Goal: Task Accomplishment & Management: Complete application form

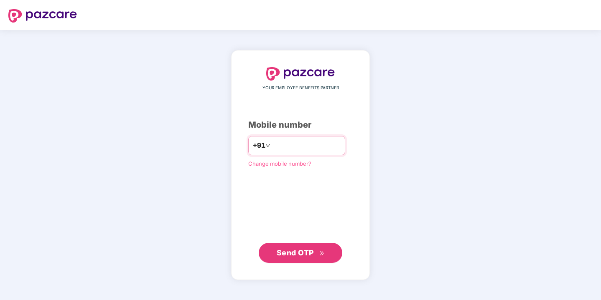
type input "**********"
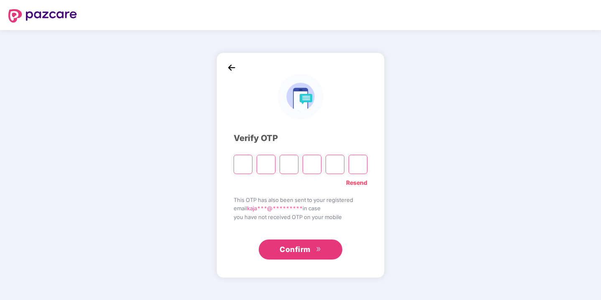
type input "*"
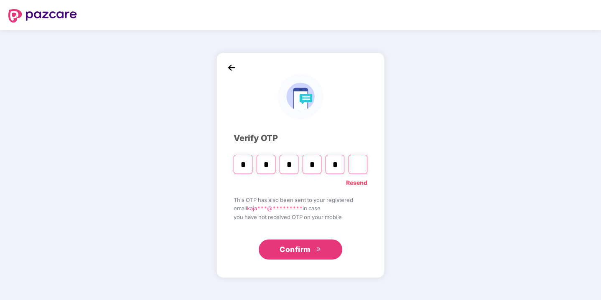
type input "*"
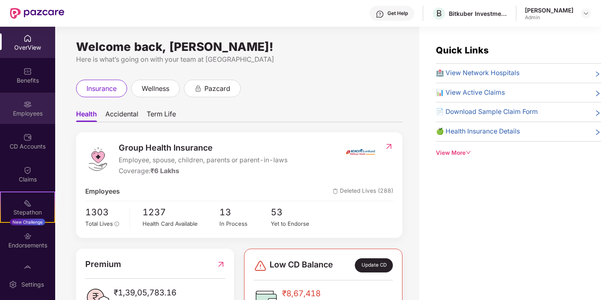
click at [36, 110] on div "Employees" at bounding box center [27, 113] width 55 height 8
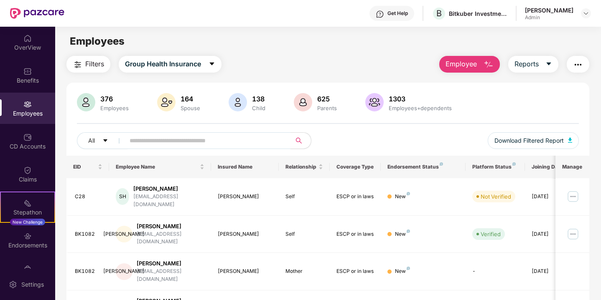
click at [476, 64] on span "Employee" at bounding box center [460, 64] width 31 height 10
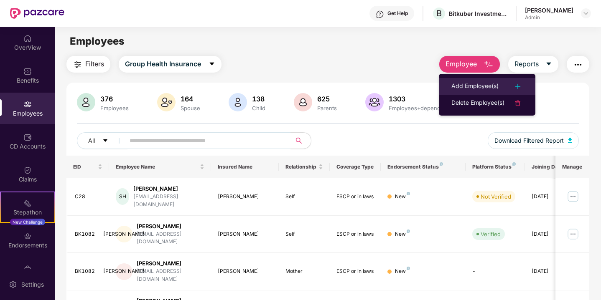
click at [483, 83] on div "Add Employee(s)" at bounding box center [474, 86] width 47 height 10
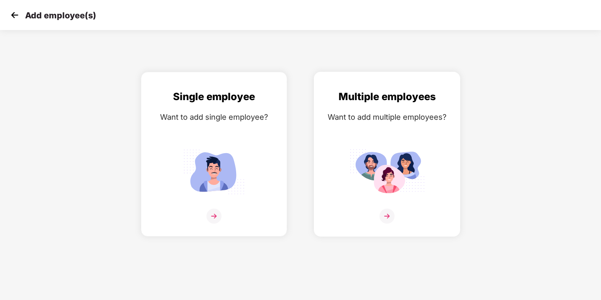
click at [389, 215] on img at bounding box center [386, 216] width 15 height 15
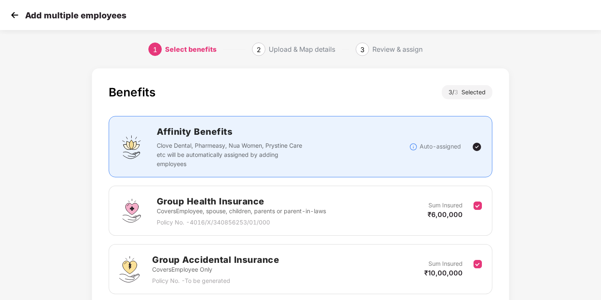
scroll to position [125, 0]
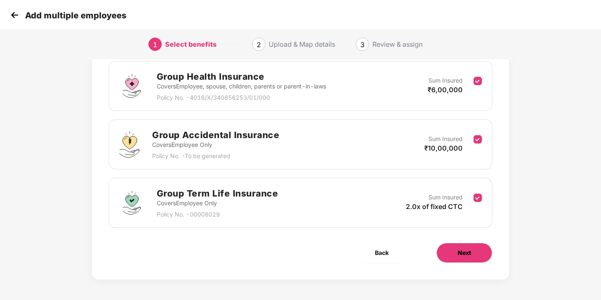
click at [469, 254] on span "Next" at bounding box center [464, 253] width 13 height 9
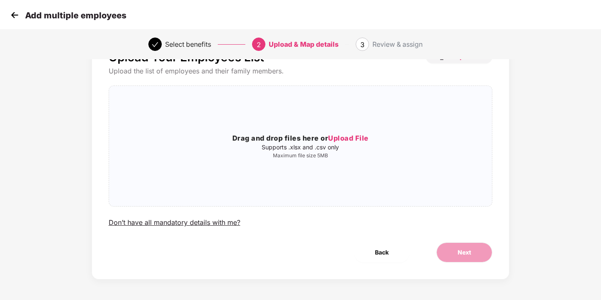
scroll to position [0, 0]
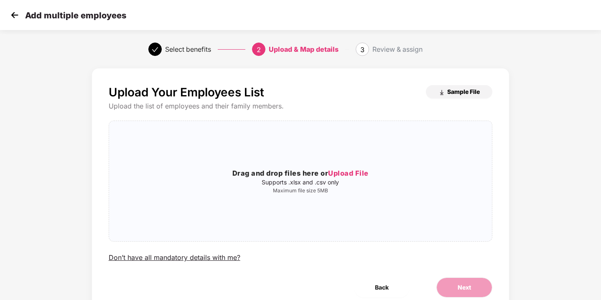
click at [460, 87] on button "Sample File" at bounding box center [459, 91] width 66 height 13
click at [343, 173] on span "Upload File" at bounding box center [348, 173] width 41 height 8
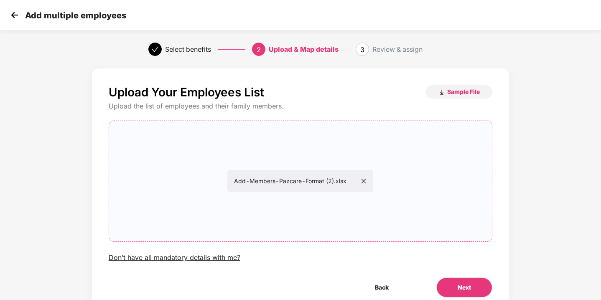
scroll to position [35, 0]
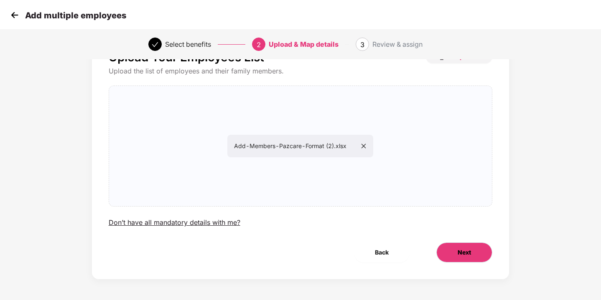
click at [467, 246] on button "Next" at bounding box center [464, 253] width 56 height 20
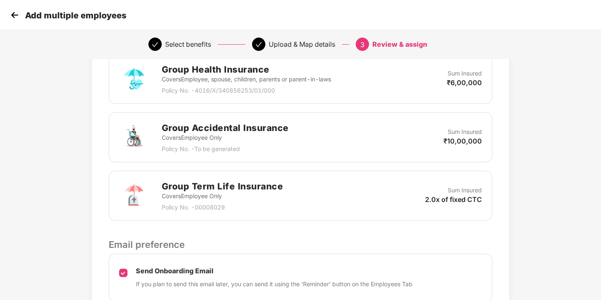
scroll to position [291, 0]
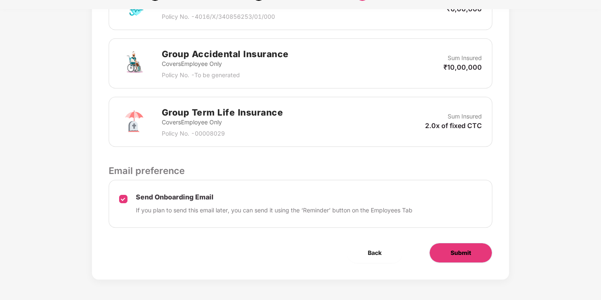
click at [467, 258] on button "Submit" at bounding box center [460, 253] width 63 height 20
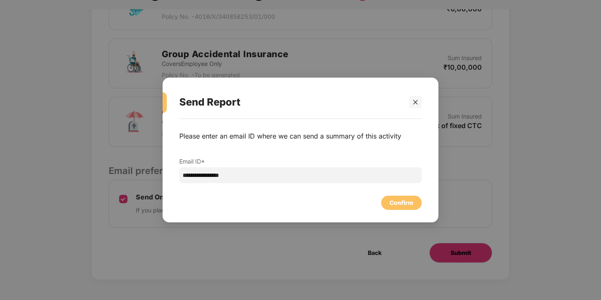
scroll to position [0, 0]
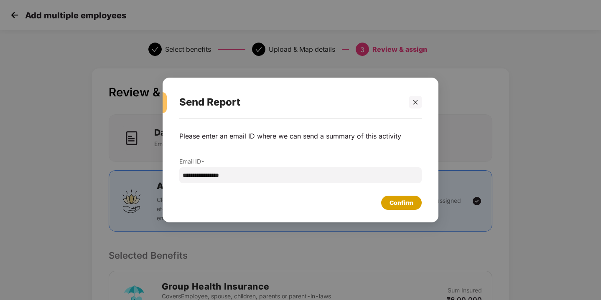
click at [394, 205] on div "Confirm" at bounding box center [401, 202] width 24 height 9
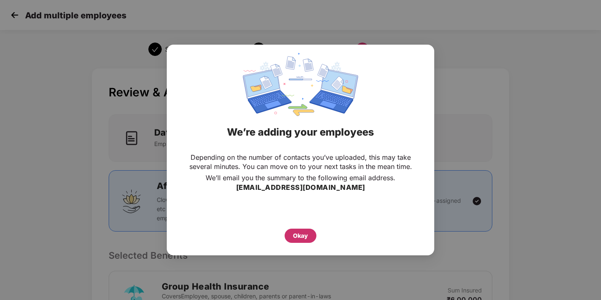
click at [291, 236] on div "Okay" at bounding box center [301, 236] width 32 height 14
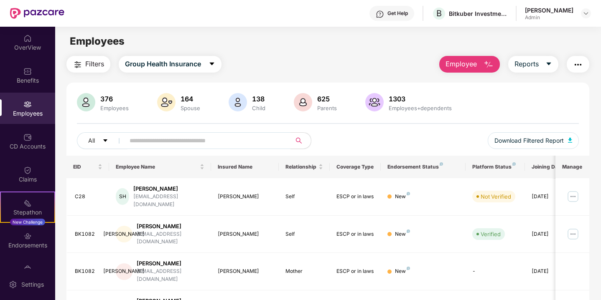
click at [467, 61] on span "Employee" at bounding box center [460, 64] width 31 height 10
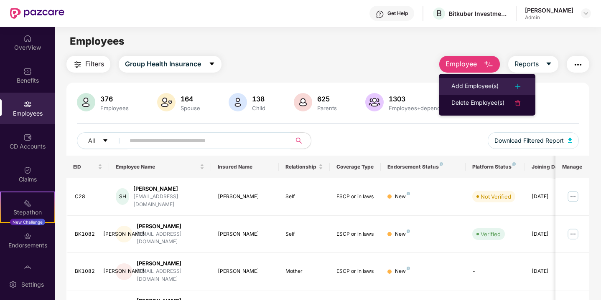
click at [479, 89] on div "Add Employee(s)" at bounding box center [474, 86] width 47 height 10
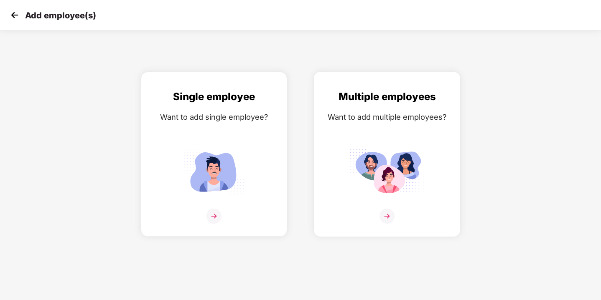
click at [391, 216] on img at bounding box center [386, 216] width 15 height 15
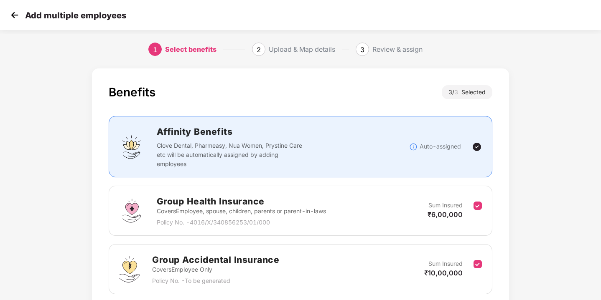
scroll to position [125, 0]
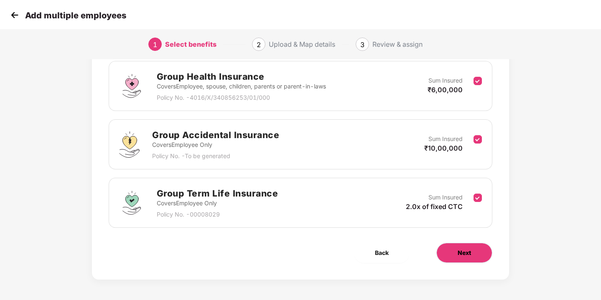
click at [463, 245] on button "Next" at bounding box center [464, 253] width 56 height 20
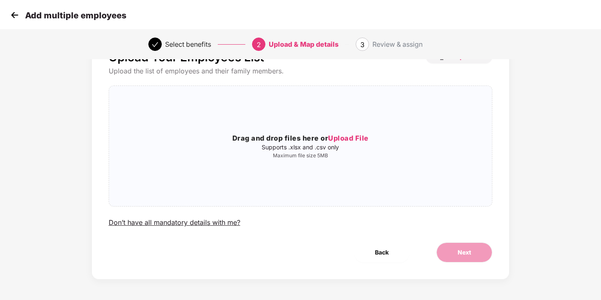
scroll to position [0, 0]
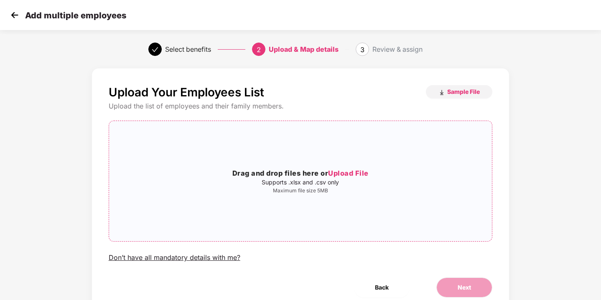
click at [349, 171] on span "Upload File" at bounding box center [348, 173] width 41 height 8
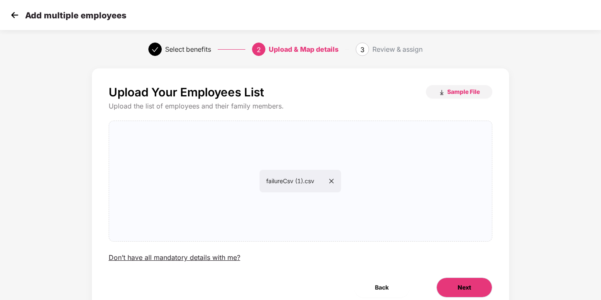
click at [450, 289] on button "Next" at bounding box center [464, 288] width 56 height 20
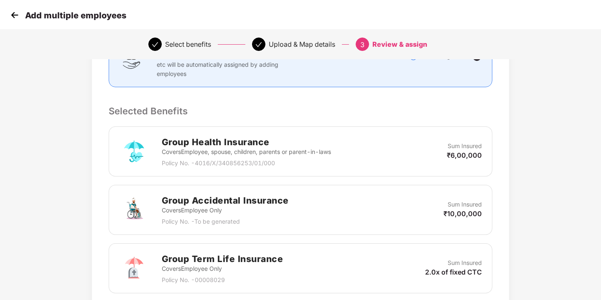
scroll to position [291, 0]
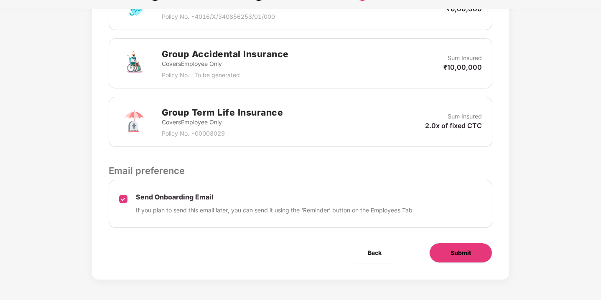
click at [452, 249] on span "Submit" at bounding box center [460, 253] width 20 height 9
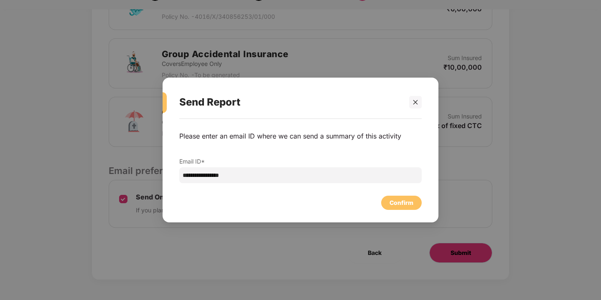
scroll to position [0, 0]
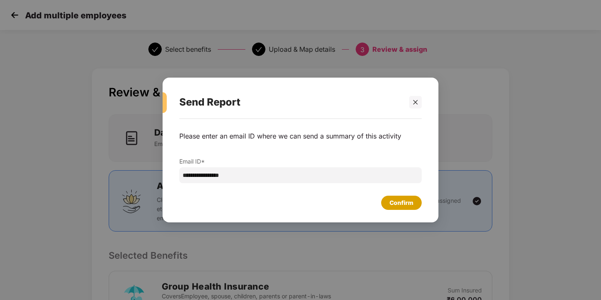
click at [389, 202] on div "Confirm" at bounding box center [401, 202] width 24 height 9
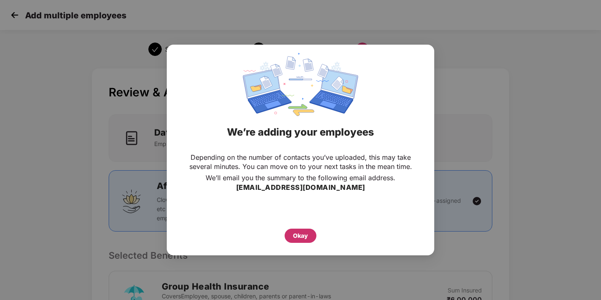
click at [295, 239] on div "Okay" at bounding box center [300, 235] width 15 height 9
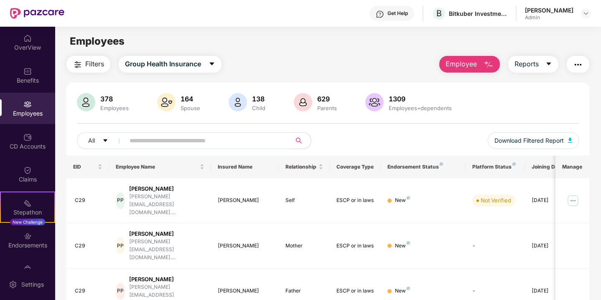
click at [456, 67] on span "Employee" at bounding box center [460, 64] width 31 height 10
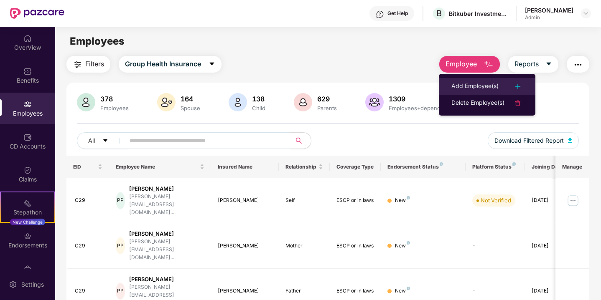
click at [471, 90] on div "Add Employee(s)" at bounding box center [474, 86] width 47 height 10
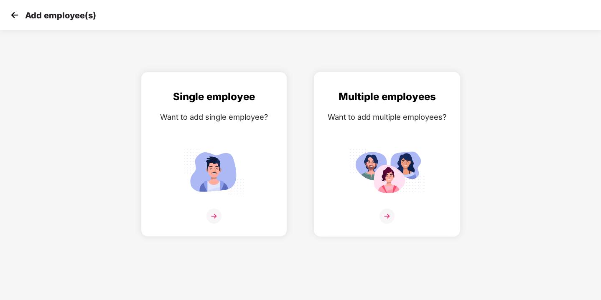
click at [393, 216] on img at bounding box center [386, 216] width 15 height 15
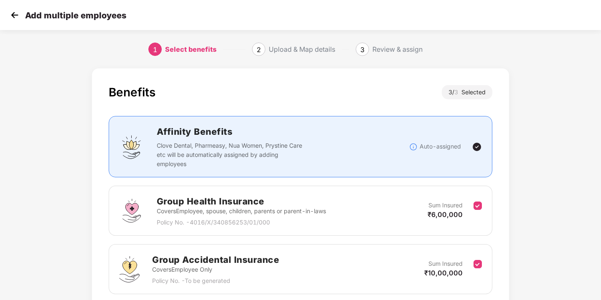
scroll to position [125, 0]
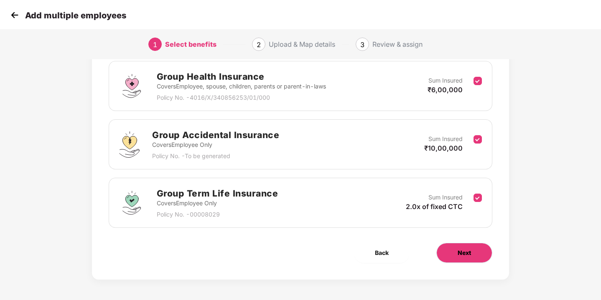
click at [473, 251] on button "Next" at bounding box center [464, 253] width 56 height 20
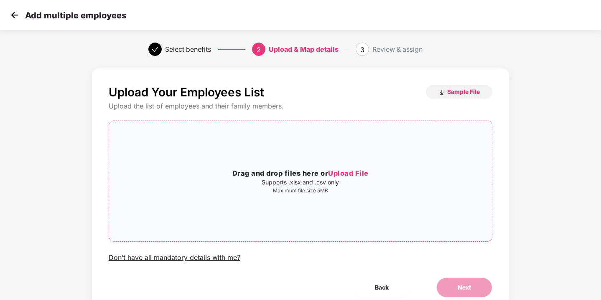
click at [343, 170] on span "Upload File" at bounding box center [348, 173] width 41 height 8
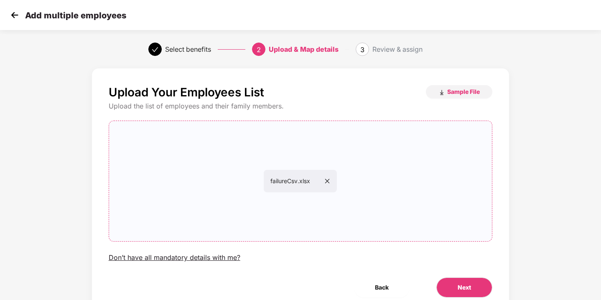
click at [329, 183] on icon "close" at bounding box center [327, 181] width 6 height 6
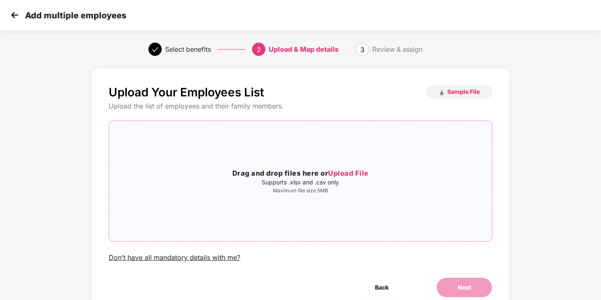
click at [350, 172] on span "Upload File" at bounding box center [348, 173] width 41 height 8
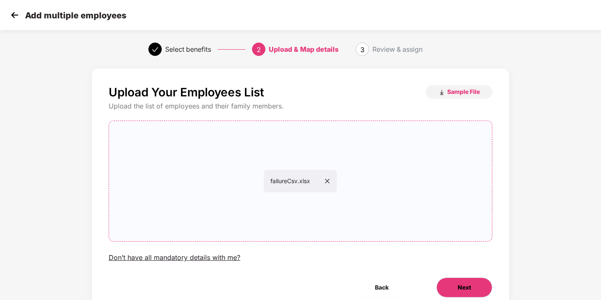
click at [468, 285] on span "Next" at bounding box center [464, 287] width 13 height 9
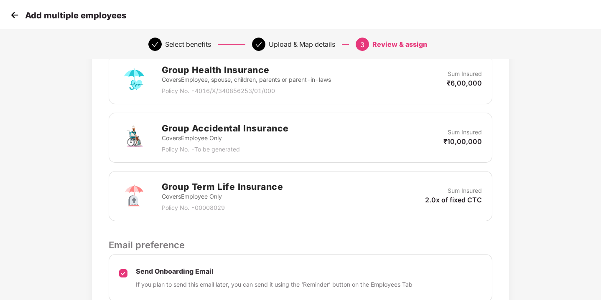
scroll to position [291, 0]
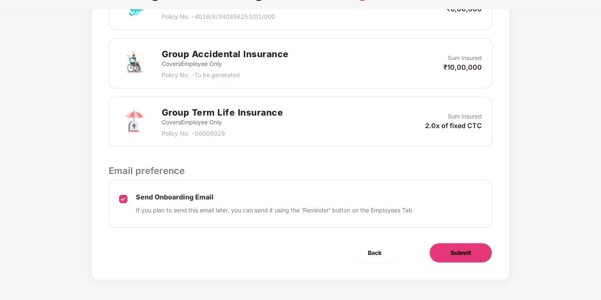
click at [461, 255] on span "Submit" at bounding box center [460, 253] width 20 height 9
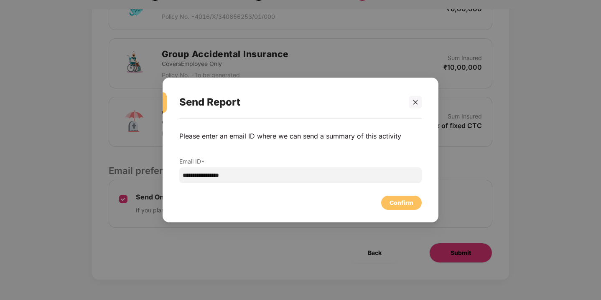
scroll to position [0, 0]
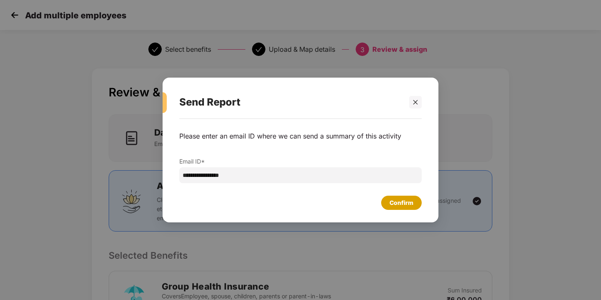
click at [397, 202] on div "Confirm" at bounding box center [401, 202] width 24 height 9
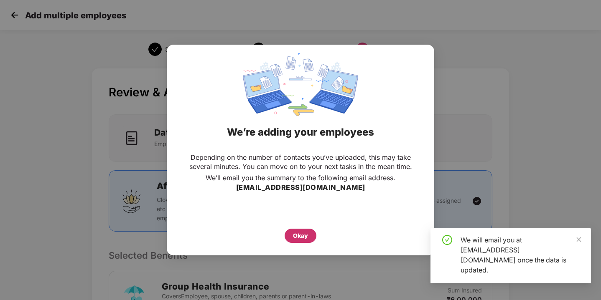
click at [311, 234] on div "Okay" at bounding box center [301, 236] width 32 height 14
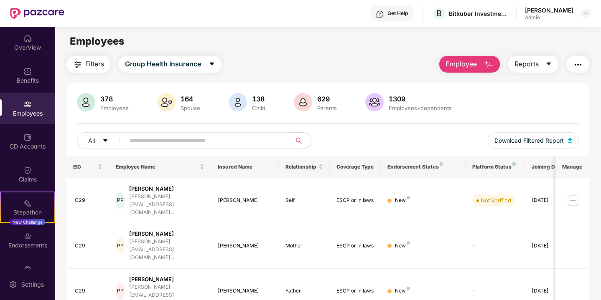
click at [454, 71] on button "Employee" at bounding box center [469, 64] width 61 height 17
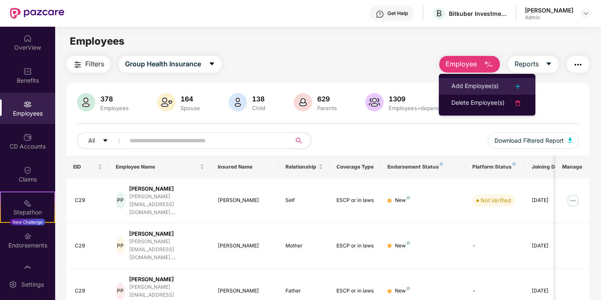
click at [459, 93] on li "Add Employee(s)" at bounding box center [487, 86] width 97 height 17
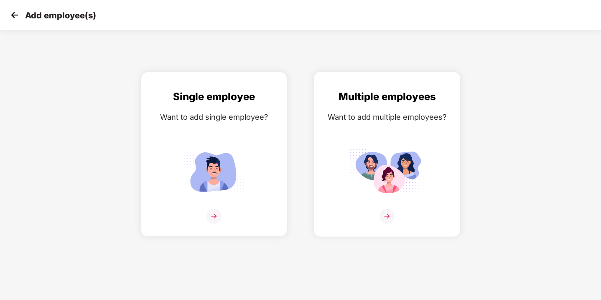
click at [394, 212] on img at bounding box center [386, 216] width 15 height 15
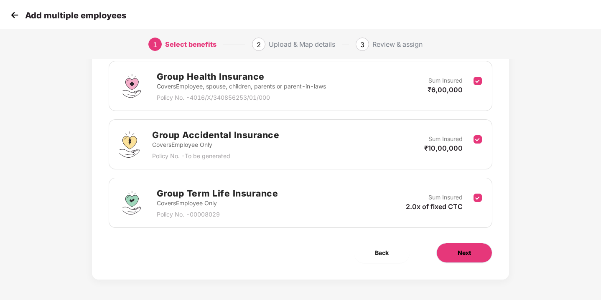
click at [456, 253] on button "Next" at bounding box center [464, 253] width 56 height 20
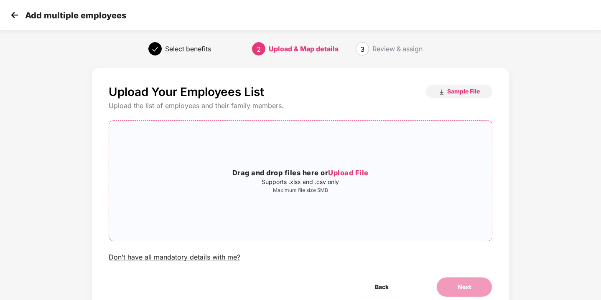
click at [338, 174] on span "Upload File" at bounding box center [348, 173] width 41 height 8
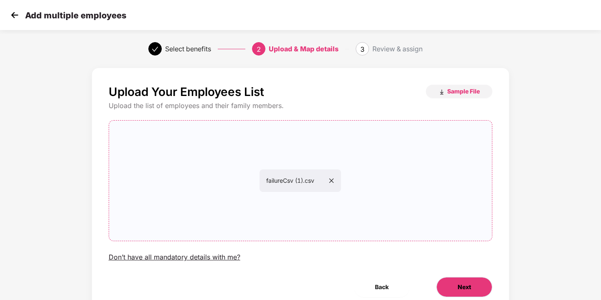
click at [460, 287] on span "Next" at bounding box center [464, 287] width 13 height 9
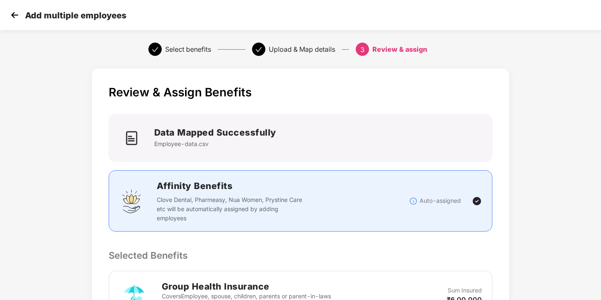
scroll to position [291, 0]
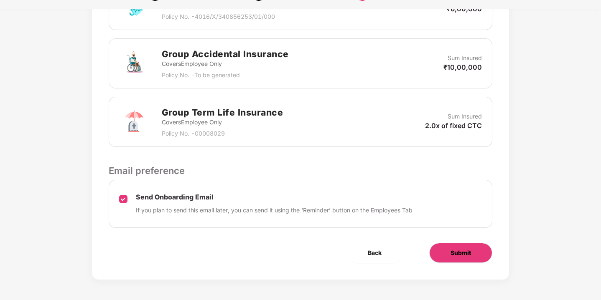
click at [458, 257] on span "Submit" at bounding box center [460, 253] width 20 height 9
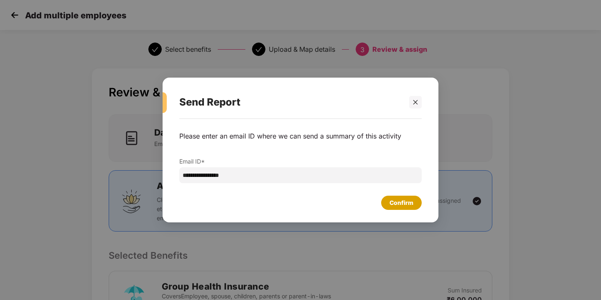
click at [402, 208] on div "Confirm" at bounding box center [401, 203] width 41 height 14
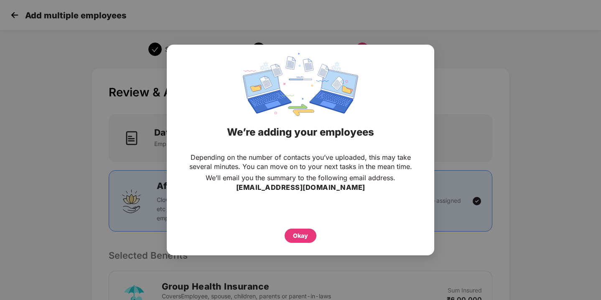
click at [304, 240] on div "Okay" at bounding box center [300, 235] width 15 height 9
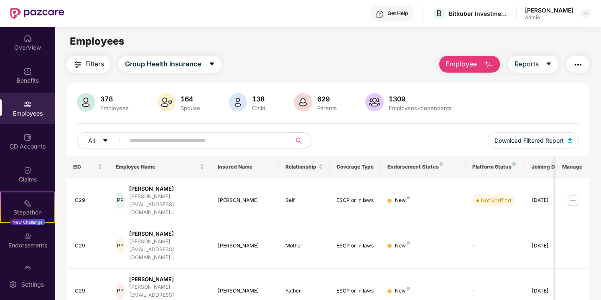
click at [453, 63] on span "Employee" at bounding box center [460, 64] width 31 height 10
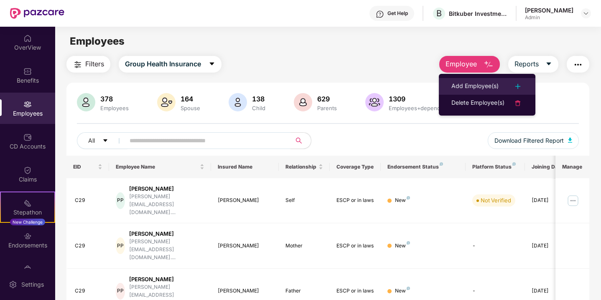
click at [479, 84] on div "Add Employee(s)" at bounding box center [474, 86] width 47 height 10
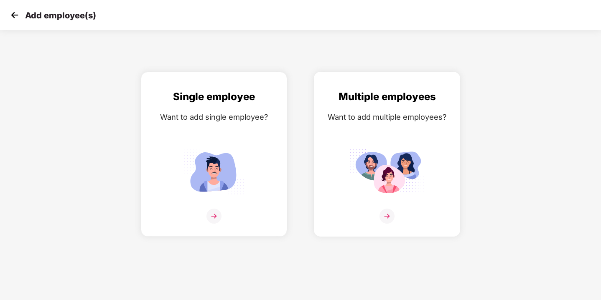
click at [391, 216] on img at bounding box center [386, 216] width 15 height 15
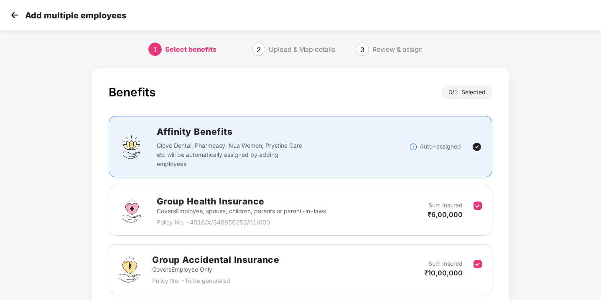
scroll to position [125, 0]
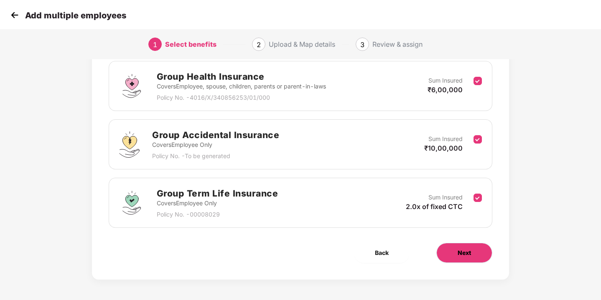
click at [465, 254] on span "Next" at bounding box center [464, 253] width 13 height 9
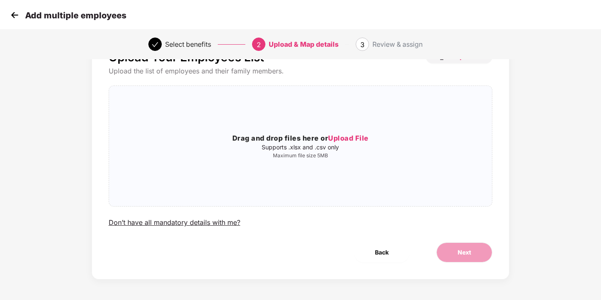
scroll to position [0, 0]
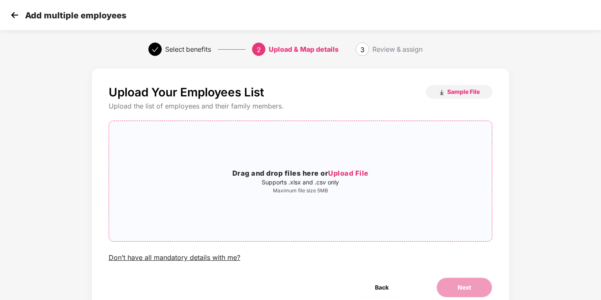
click at [351, 165] on div "Drag and drop files here or Upload File Supports .xlsx and .csv only Maximum fi…" at bounding box center [300, 181] width 383 height 107
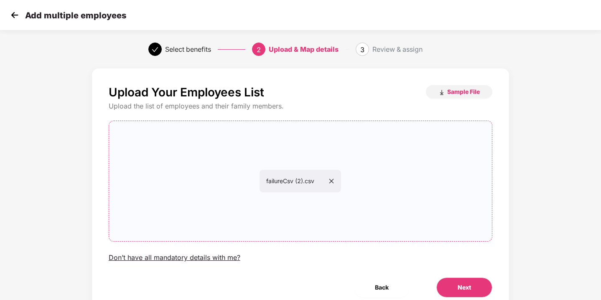
scroll to position [35, 0]
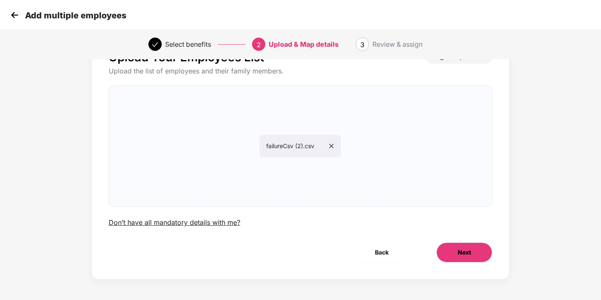
click at [464, 244] on button "Next" at bounding box center [464, 253] width 56 height 20
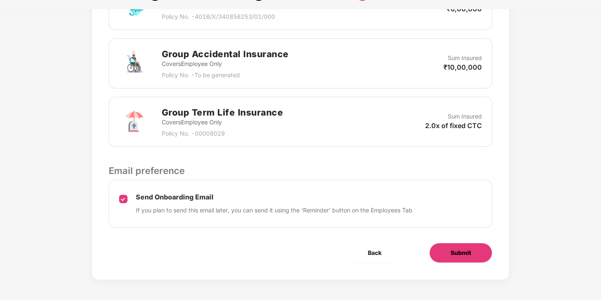
click at [456, 245] on button "Submit" at bounding box center [460, 253] width 63 height 20
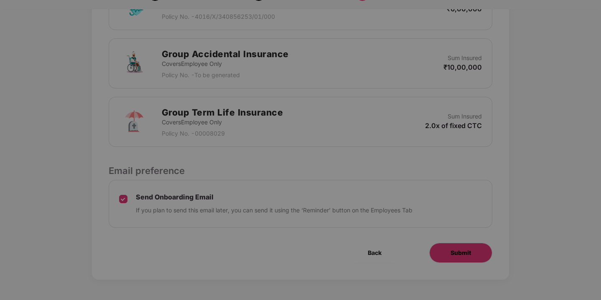
scroll to position [1, 0]
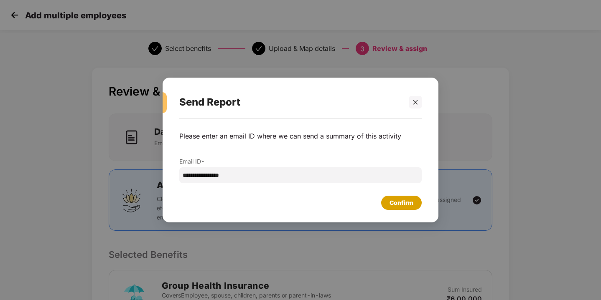
click at [409, 204] on div "Confirm" at bounding box center [401, 202] width 24 height 9
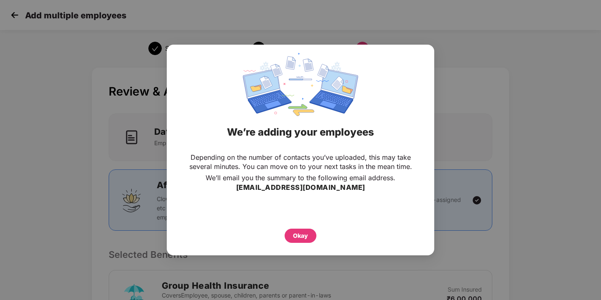
scroll to position [0, 0]
click at [298, 235] on div "Okay" at bounding box center [300, 235] width 15 height 9
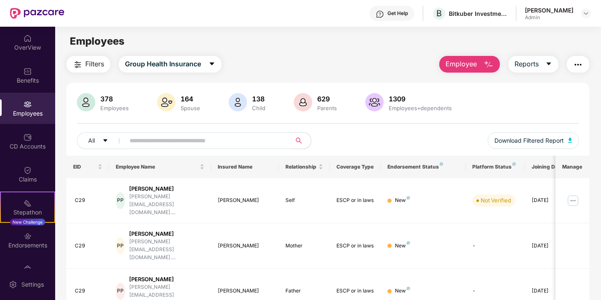
click at [455, 64] on span "Employee" at bounding box center [460, 64] width 31 height 10
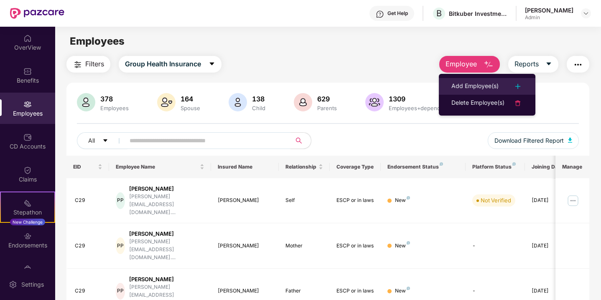
click at [460, 86] on div "Add Employee(s)" at bounding box center [474, 86] width 47 height 10
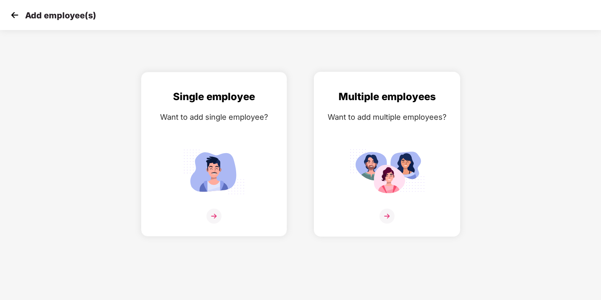
click at [389, 206] on div "Multiple employees Want to add multiple employees?" at bounding box center [387, 161] width 129 height 145
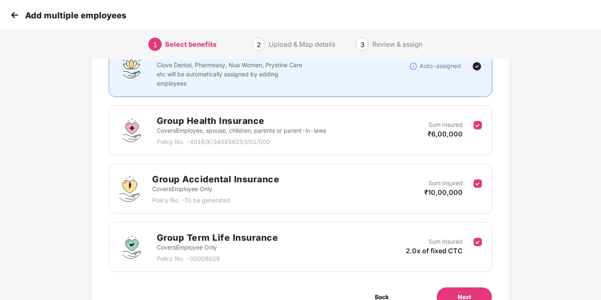
scroll to position [125, 0]
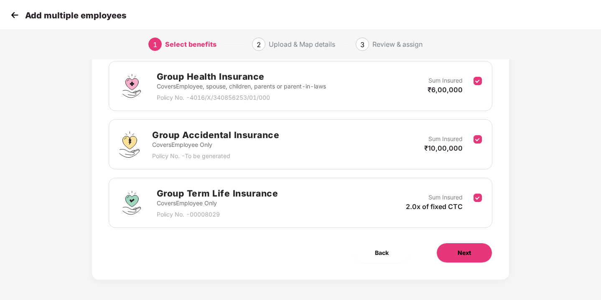
click at [447, 252] on button "Next" at bounding box center [464, 253] width 56 height 20
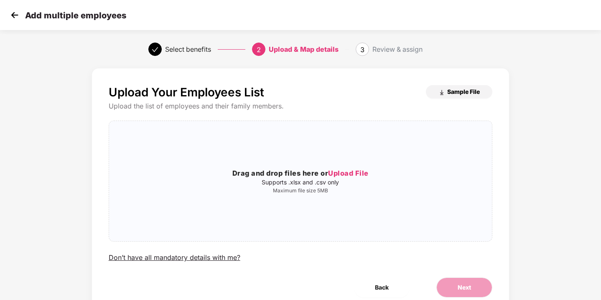
click at [448, 94] on span "Sample File" at bounding box center [463, 92] width 33 height 8
click at [349, 171] on span "Upload File" at bounding box center [348, 173] width 41 height 8
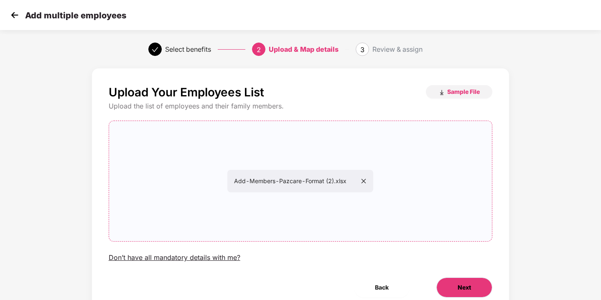
click at [465, 288] on span "Next" at bounding box center [464, 287] width 13 height 9
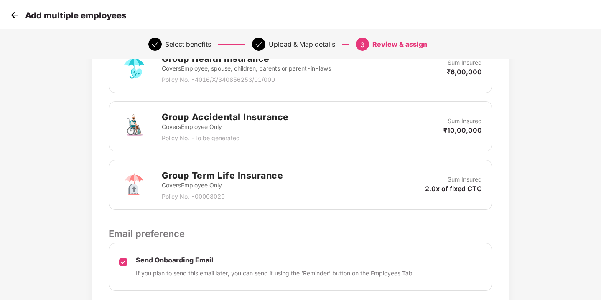
scroll to position [291, 0]
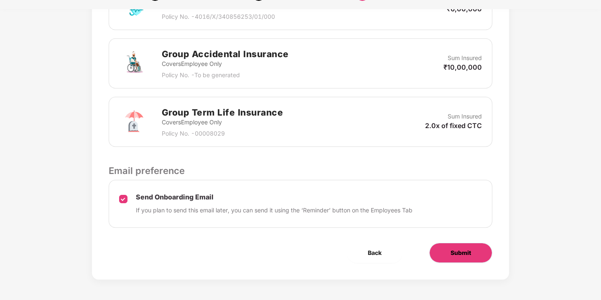
click at [457, 260] on button "Submit" at bounding box center [460, 253] width 63 height 20
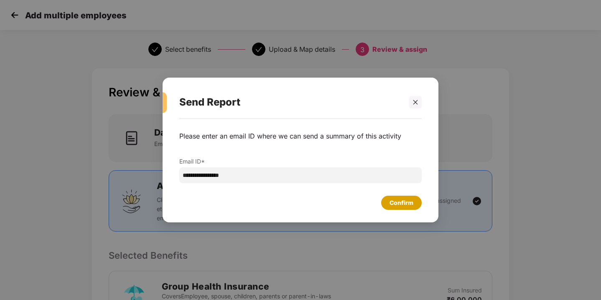
click at [403, 203] on div "Confirm" at bounding box center [401, 202] width 24 height 9
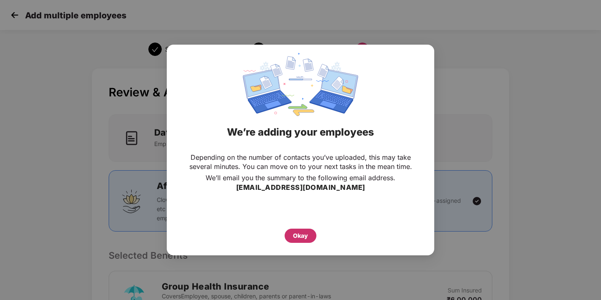
click at [297, 232] on div "Okay" at bounding box center [300, 235] width 15 height 9
